Goal: Task Accomplishment & Management: Manage account settings

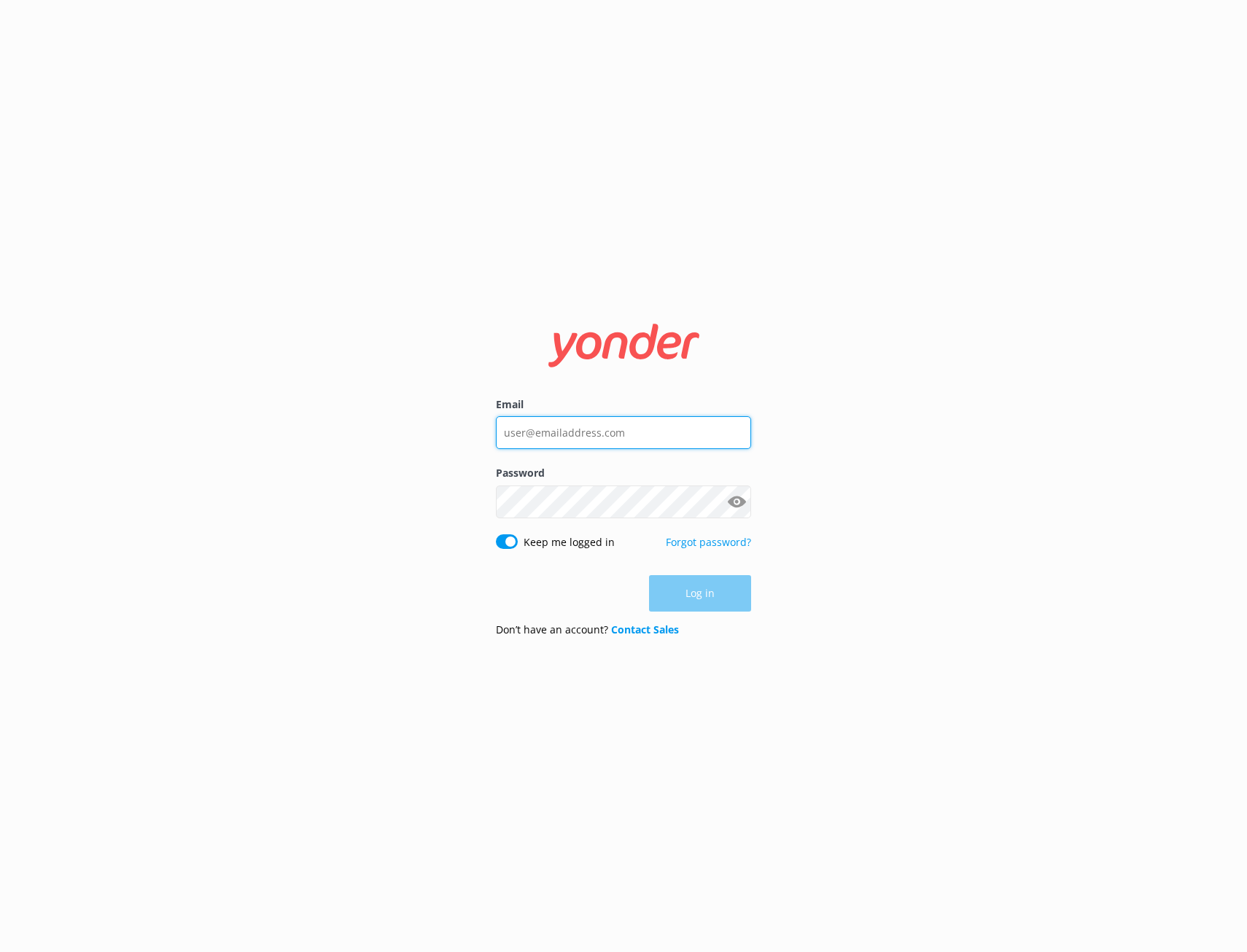
type input "[PERSON_NAME][EMAIL_ADDRESS][DOMAIN_NAME]"
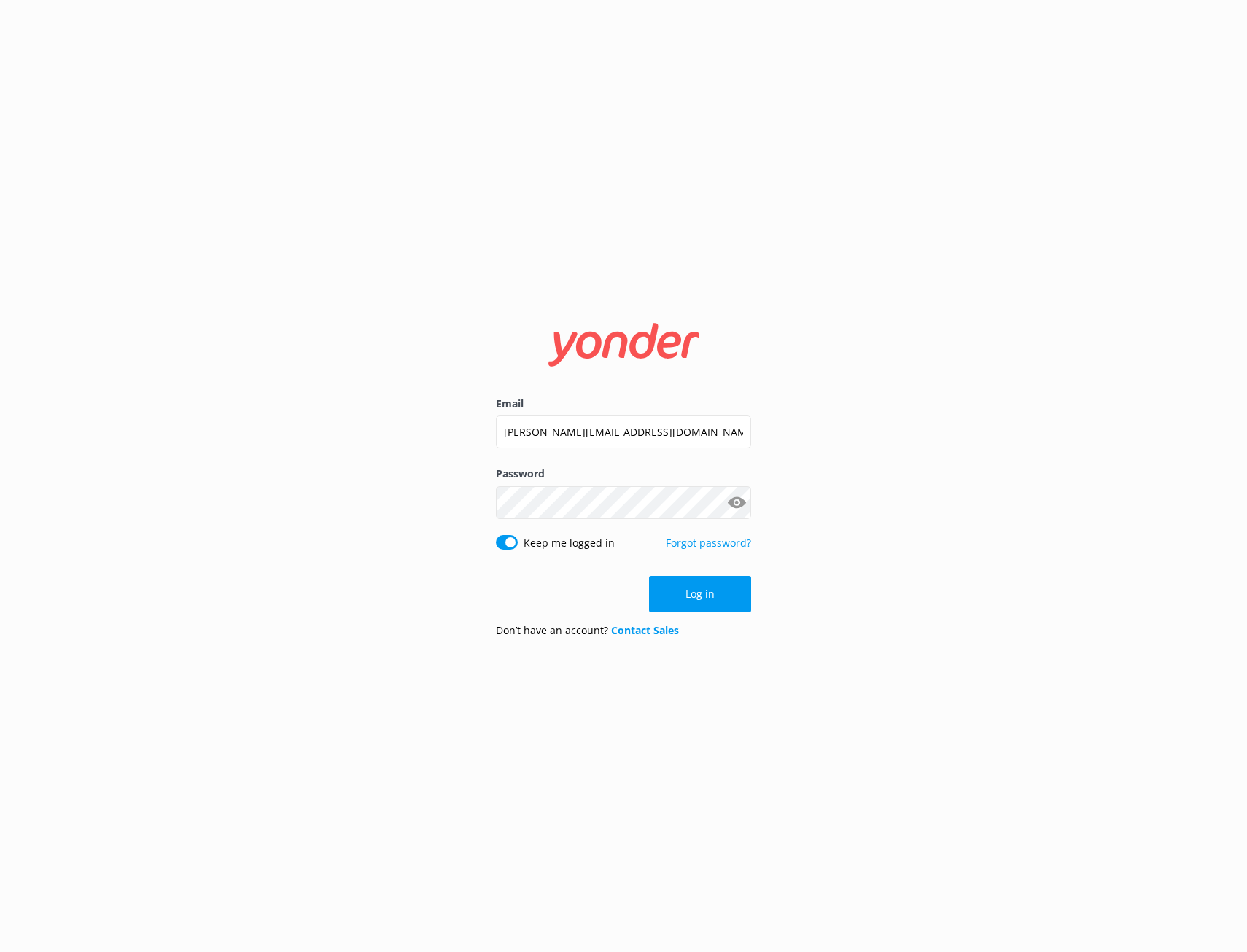
click at [698, 596] on div "Log in" at bounding box center [624, 594] width 255 height 36
click at [698, 596] on button "Log in" at bounding box center [700, 594] width 102 height 36
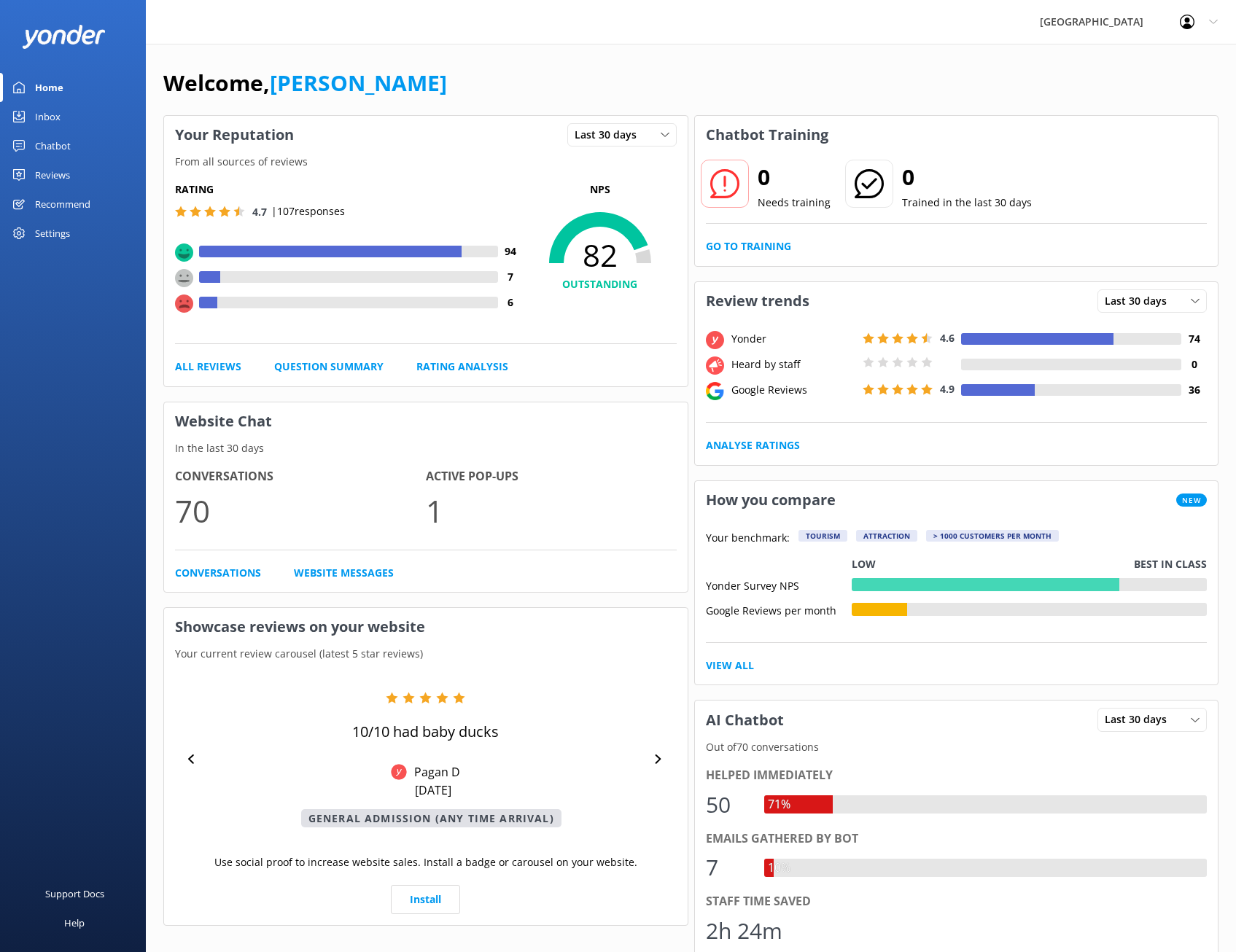
click at [83, 231] on div "Settings" at bounding box center [73, 233] width 146 height 29
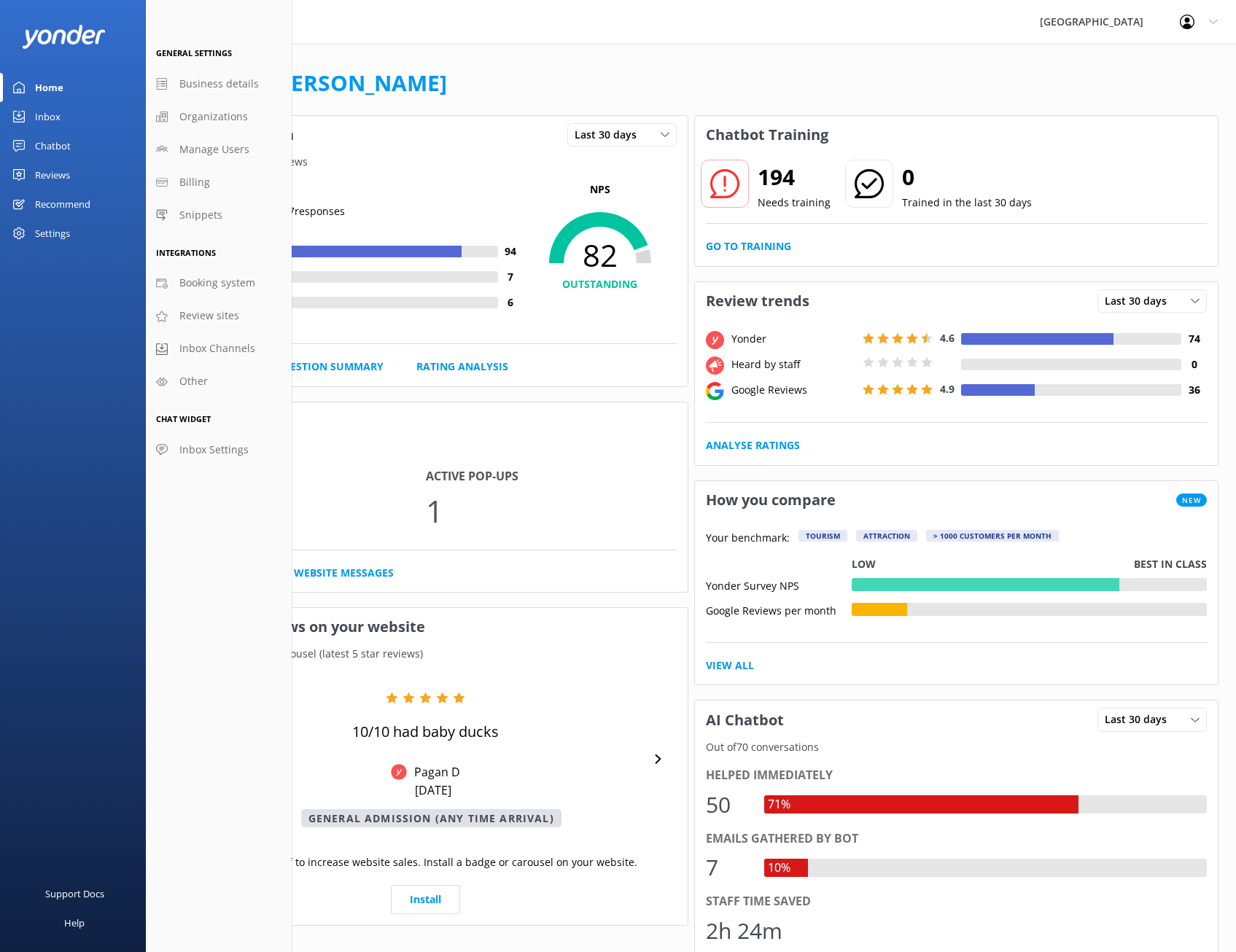
click at [388, 81] on div "Welcome, [PERSON_NAME]" at bounding box center [691, 90] width 1055 height 49
